Goal: Transaction & Acquisition: Book appointment/travel/reservation

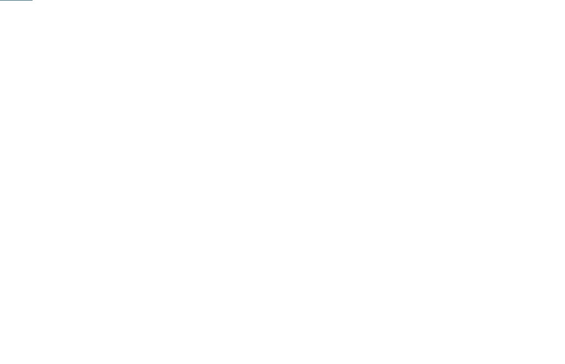
scroll to position [185, 0]
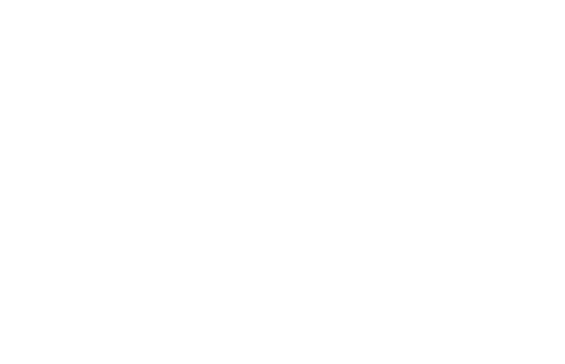
click at [118, 313] on div "Familienhotels Panoramica degli hotel" at bounding box center [84, 306] width 124 height 70
click at [498, 68] on icon at bounding box center [494, 77] width 24 height 19
click at [62, 194] on div at bounding box center [149, 218] width 255 height 143
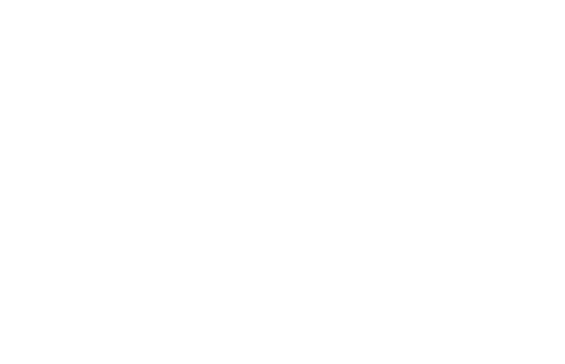
scroll to position [169, 0]
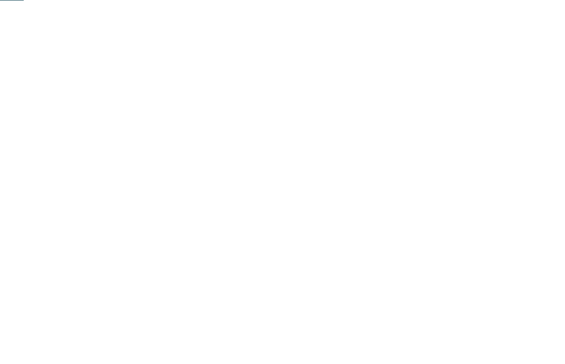
click at [91, 35] on div "Famiglia" at bounding box center [89, 25] width 135 height 28
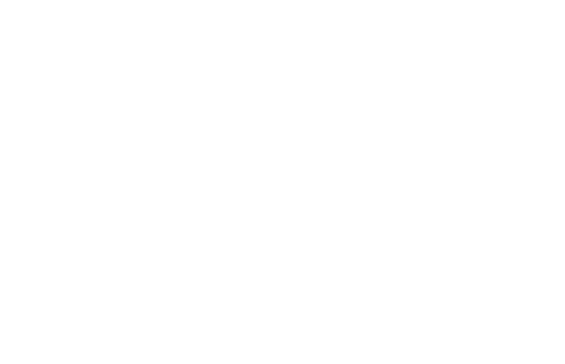
click at [300, 29] on div at bounding box center [297, 25] width 11 height 28
click at [72, 24] on div "Alloggi" at bounding box center [89, 25] width 135 height 28
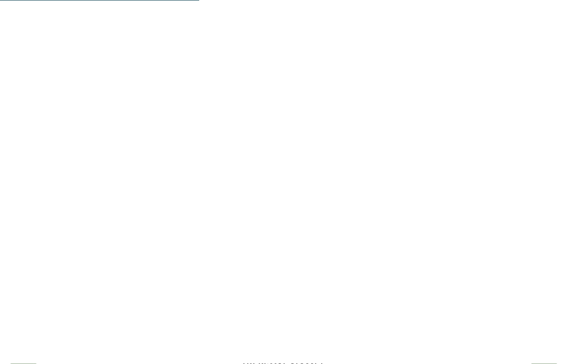
scroll to position [1427, 0]
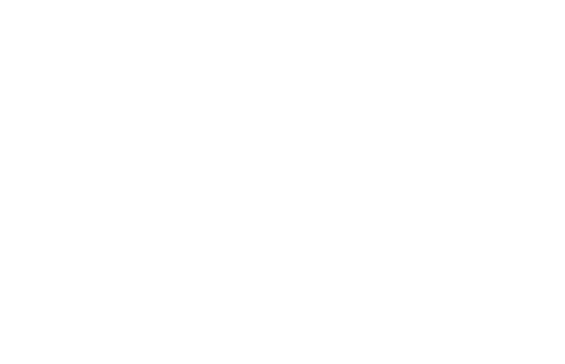
click at [540, 141] on icon at bounding box center [543, 153] width 30 height 25
click at [377, 16] on div "Impressioni" at bounding box center [352, 25] width 98 height 28
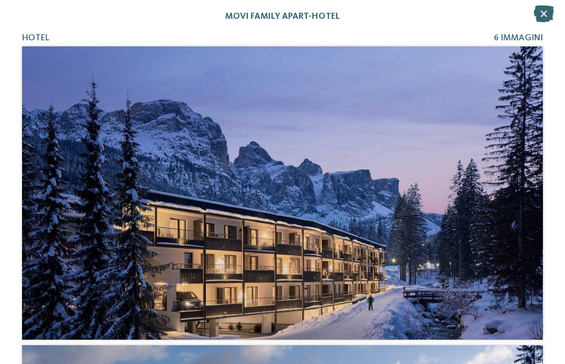
scroll to position [0, 0]
click at [547, 22] on icon at bounding box center [544, 14] width 20 height 17
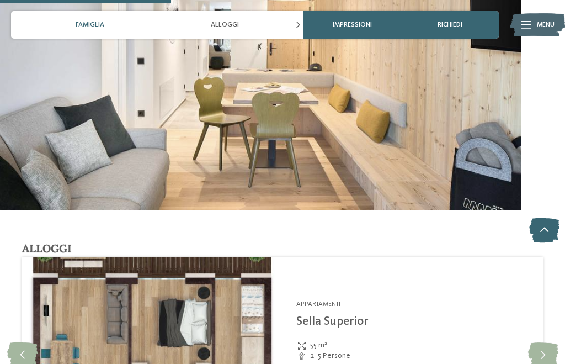
click at [459, 23] on span "richiedi" at bounding box center [450, 25] width 25 height 8
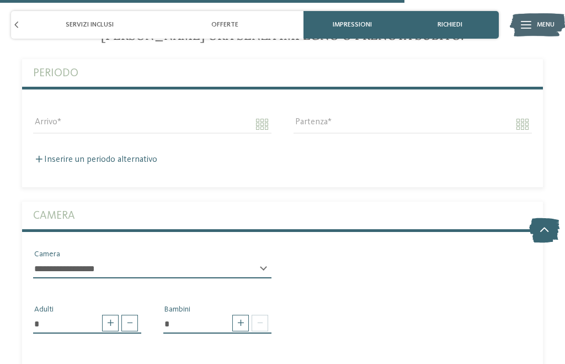
scroll to position [2900, 0]
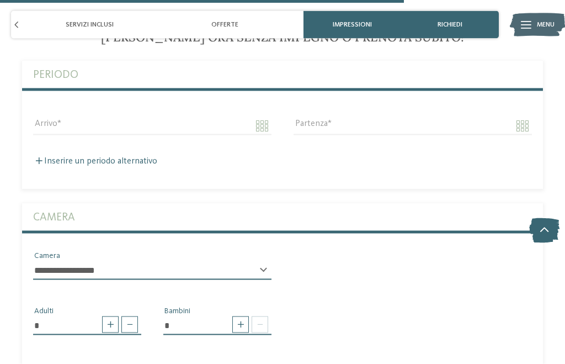
click at [273, 17] on div "Offerte" at bounding box center [224, 25] width 135 height 28
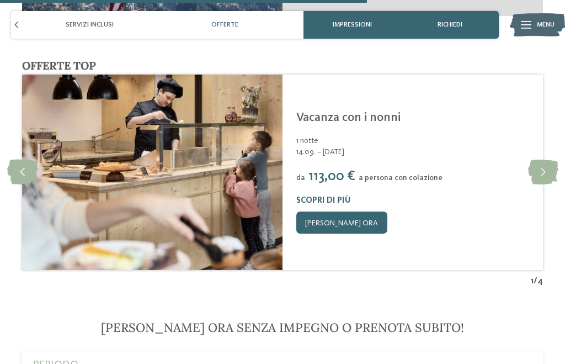
scroll to position [2609, 0]
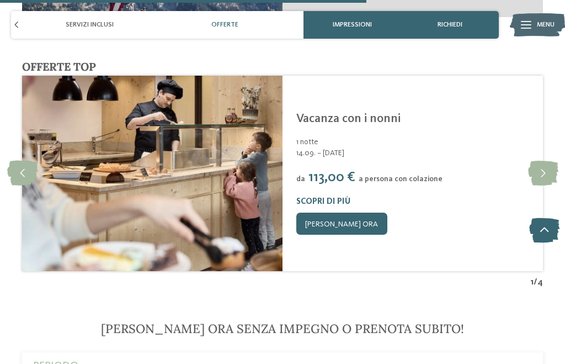
click at [361, 212] on link "[PERSON_NAME] ora" at bounding box center [341, 223] width 91 height 22
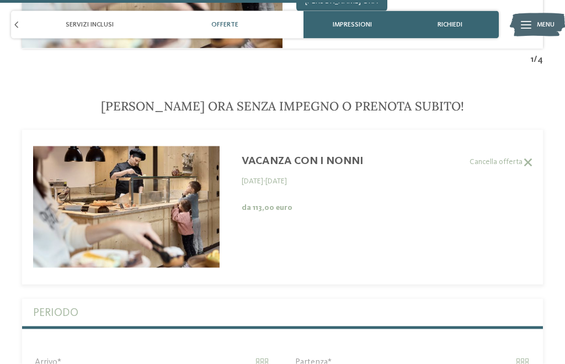
scroll to position [2834, 0]
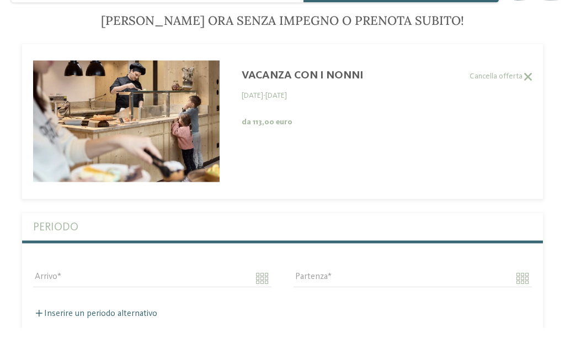
scroll to position [2918, 0]
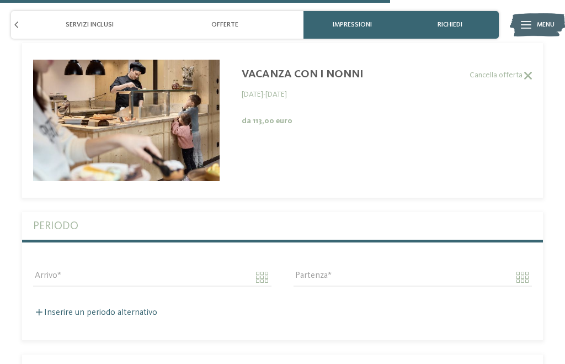
click at [556, 22] on img at bounding box center [537, 25] width 55 height 28
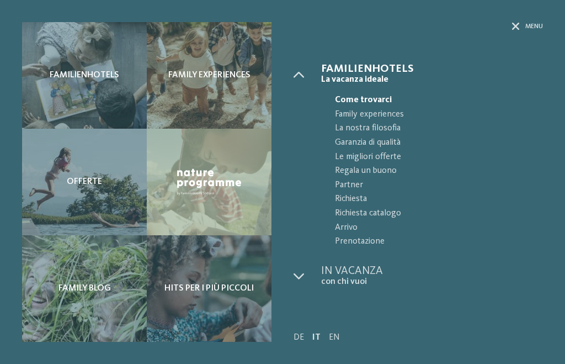
click at [300, 270] on icon at bounding box center [299, 275] width 11 height 11
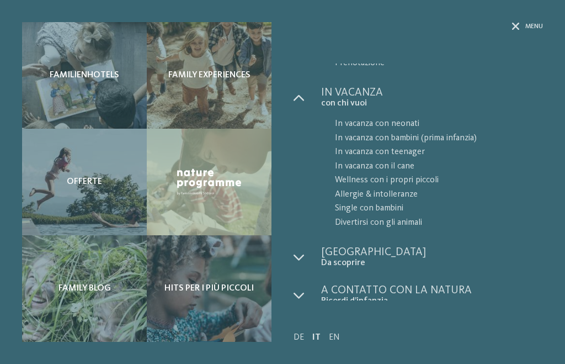
scroll to position [178, 0]
click at [55, 61] on div "Familienhotels" at bounding box center [84, 75] width 125 height 106
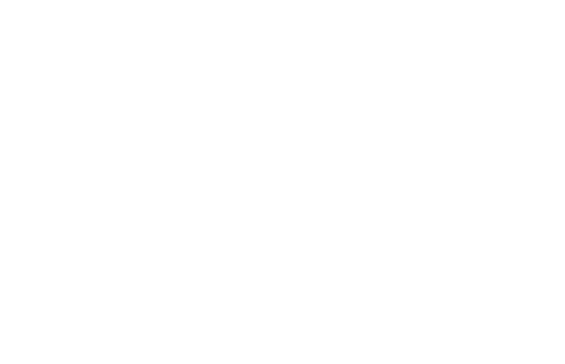
scroll to position [41, 0]
click at [92, 182] on div "Arrivo" at bounding box center [64, 184] width 57 height 9
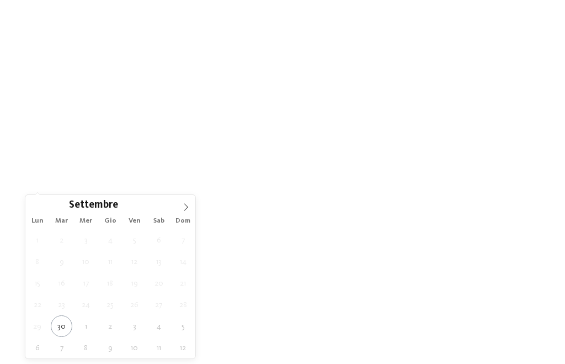
click at [184, 205] on icon at bounding box center [186, 207] width 8 height 8
click at [188, 205] on icon at bounding box center [186, 207] width 8 height 8
click at [195, 201] on span at bounding box center [186, 204] width 19 height 19
click at [187, 202] on span at bounding box center [186, 204] width 19 height 19
type input "****"
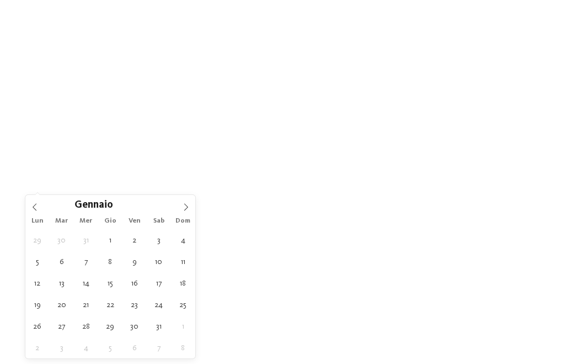
type div "08.01.2026"
type input "****"
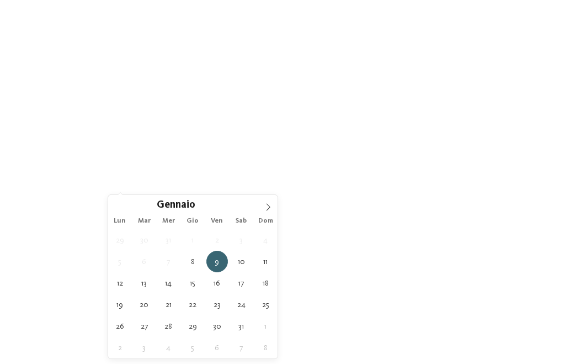
click at [270, 206] on icon at bounding box center [268, 207] width 8 height 8
click at [125, 209] on div "Febbraio ****" at bounding box center [193, 204] width 170 height 19
type div "14.01.2026"
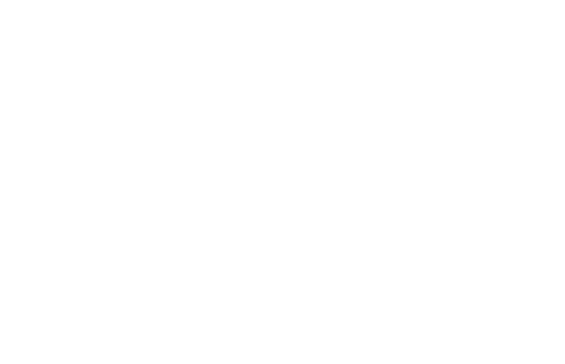
click at [274, 184] on div "I miei desideri" at bounding box center [312, 184] width 79 height 19
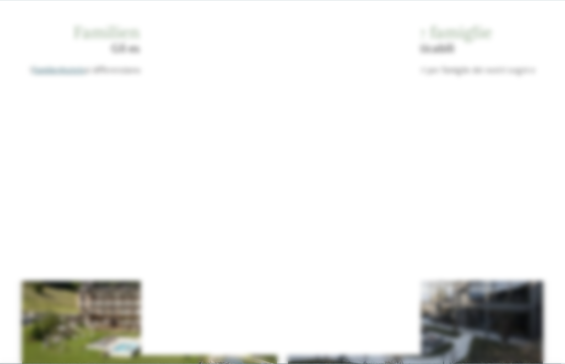
scroll to position [43, 0]
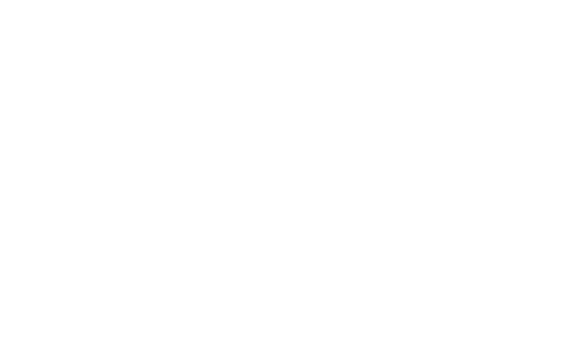
click at [272, 158] on div "Piscina coperta o con collegamento a piscina esterna Piscina all'aperto Piscina…" at bounding box center [282, 265] width 320 height 381
click at [264, 146] on div "Parco giochi avventura" at bounding box center [193, 154] width 143 height 22
click at [442, 130] on div at bounding box center [436, 132] width 11 height 11
click at [265, 84] on div at bounding box center [260, 87] width 11 height 11
click at [381, 284] on div "accetta" at bounding box center [282, 295] width 320 height 22
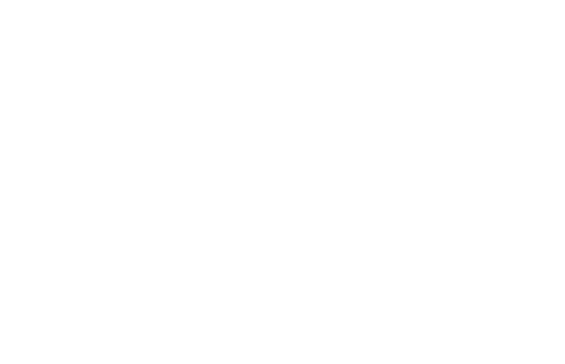
scroll to position [103, 0]
click at [429, 122] on icon at bounding box center [427, 122] width 4 height 4
click at [380, 44] on icon at bounding box center [371, 40] width 24 height 19
click at [68, 216] on h4 "****ˢ Garberhof Dolomit Family" at bounding box center [149, 222] width 233 height 14
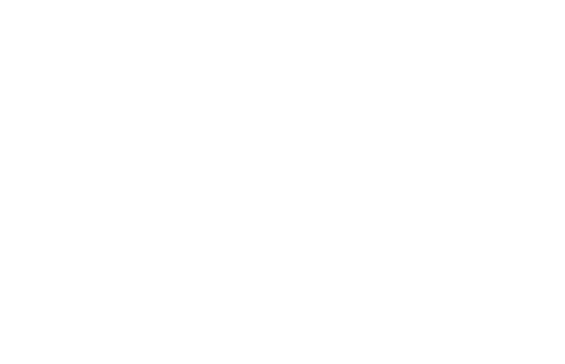
scroll to position [0, 0]
click at [87, 132] on div at bounding box center [90, 134] width 8 height 4
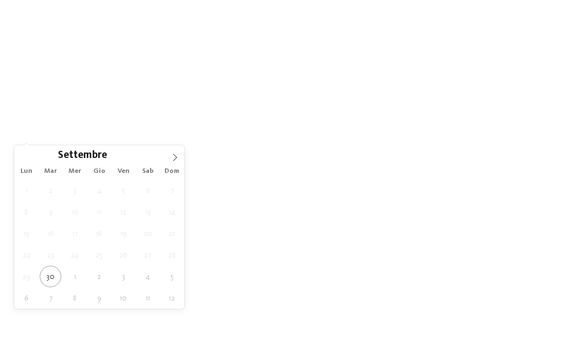
click at [179, 156] on span at bounding box center [175, 154] width 19 height 19
click at [178, 156] on icon at bounding box center [175, 157] width 8 height 8
click at [177, 157] on icon at bounding box center [175, 157] width 8 height 8
click at [179, 158] on span at bounding box center [175, 154] width 19 height 19
type input "****"
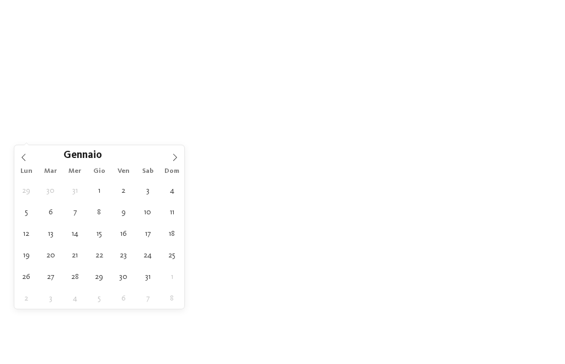
type div "07.01.2026"
type input "****"
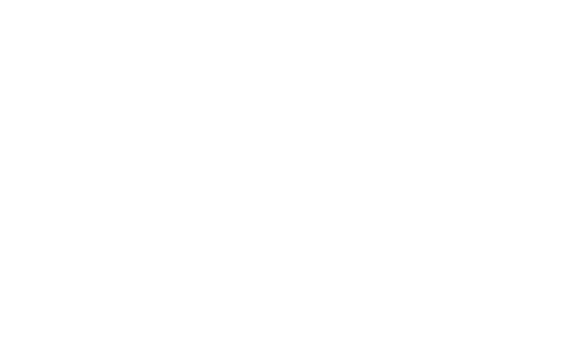
click at [56, 125] on div "07.01.2026" at bounding box center [55, 134] width 83 height 19
click at [182, 131] on div "17.01.2026" at bounding box center [141, 134] width 83 height 19
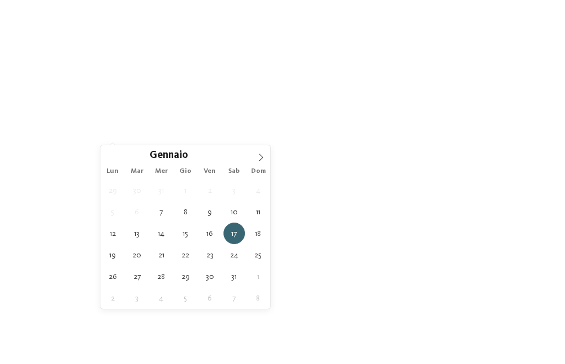
type div "13.01.2026"
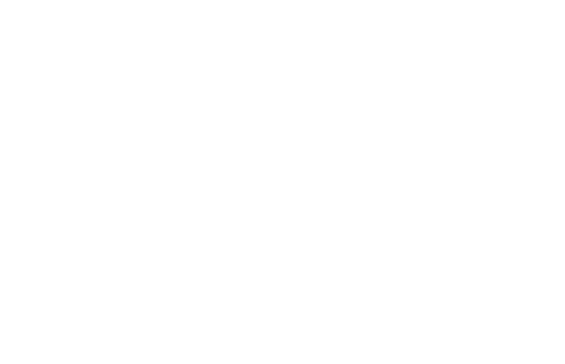
click at [270, 138] on div "Regione" at bounding box center [228, 134] width 86 height 19
click at [268, 135] on div "Regione" at bounding box center [228, 134] width 83 height 19
click at [353, 121] on div at bounding box center [348, 126] width 11 height 11
click at [342, 243] on div "accetta" at bounding box center [282, 254] width 143 height 22
click at [437, 137] on div "Family Experiences" at bounding box center [400, 134] width 83 height 19
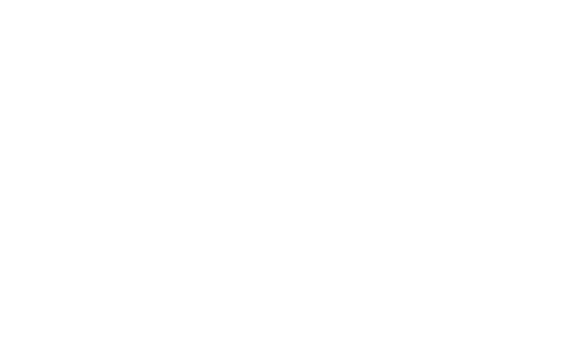
click at [371, 47] on icon at bounding box center [371, 40] width 24 height 19
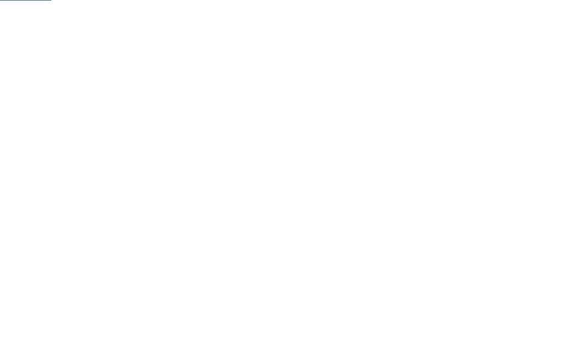
scroll to position [291, 0]
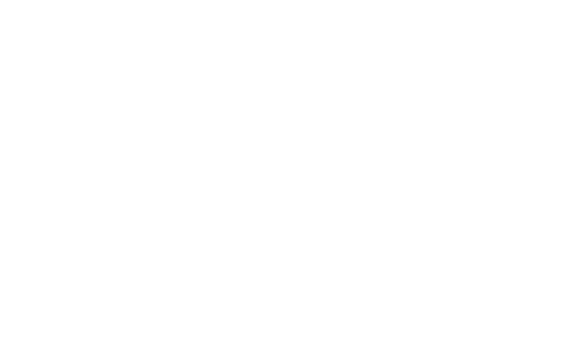
click at [527, 127] on link "trova l’hotel" at bounding box center [509, 124] width 83 height 19
click at [226, 183] on div "Offerte" at bounding box center [216, 209] width 124 height 62
click at [89, 132] on span "Arrivo" at bounding box center [65, 135] width 52 height 8
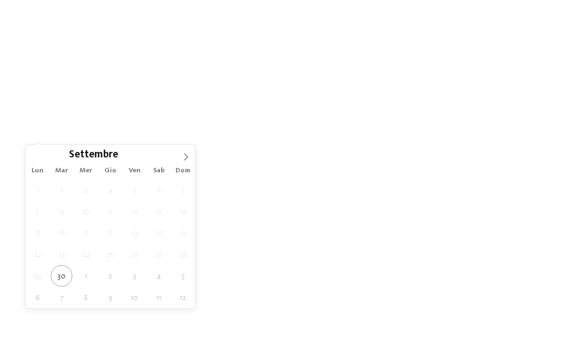
click at [189, 156] on icon at bounding box center [186, 157] width 8 height 8
click at [189, 151] on span at bounding box center [186, 154] width 19 height 19
click at [188, 156] on icon at bounding box center [186, 157] width 8 height 8
click at [185, 157] on icon at bounding box center [186, 157] width 8 height 8
type input "****"
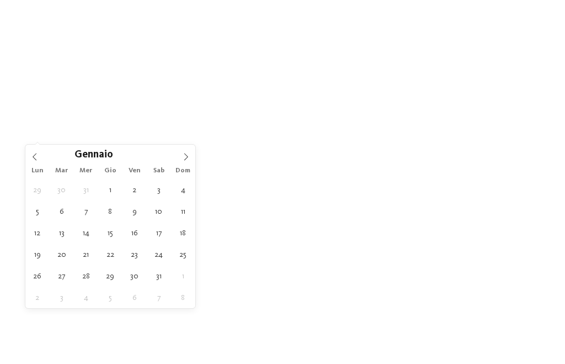
type div "07.01.2026"
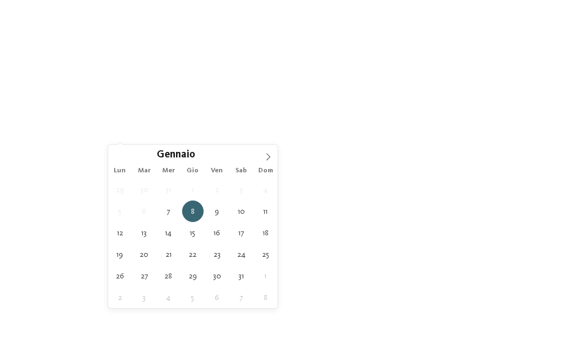
type input "****"
type div "13.01.2026"
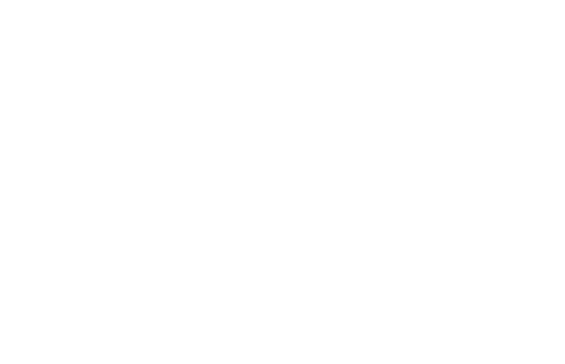
click at [283, 135] on icon at bounding box center [279, 134] width 7 height 7
click at [265, 80] on div "Piscina coperta o con collegamento a piscina esterna" at bounding box center [193, 88] width 143 height 24
click at [407, 284] on div "accetta" at bounding box center [282, 295] width 320 height 22
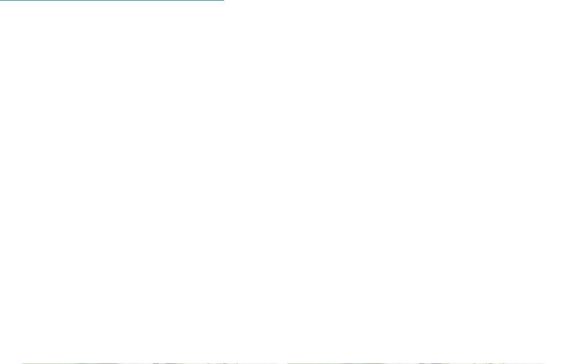
scroll to position [601, 0]
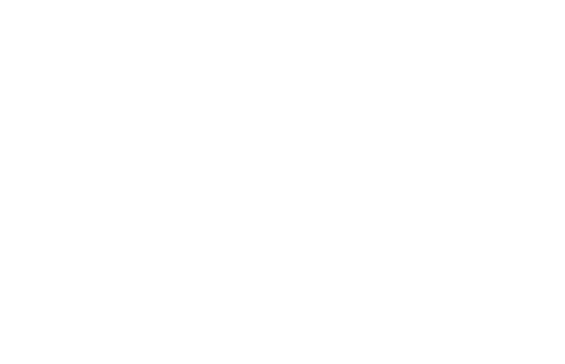
click at [349, 209] on link "Scopri di più" at bounding box center [326, 211] width 54 height 8
click at [540, 44] on icon at bounding box center [543, 40] width 24 height 19
click at [279, 185] on span "Hits per i piccoli" at bounding box center [247, 189] width 74 height 9
